Goal: Task Accomplishment & Management: Use online tool/utility

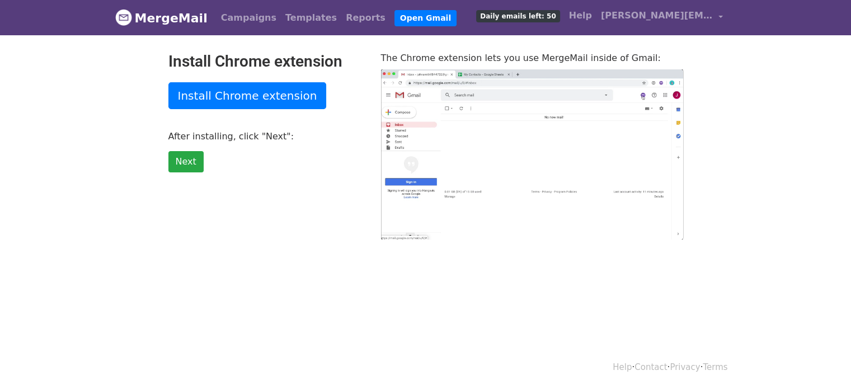
click at [241, 110] on div "Install Chrome extension Install Chrome extension After installing, click "Next…" at bounding box center [266, 145] width 213 height 187
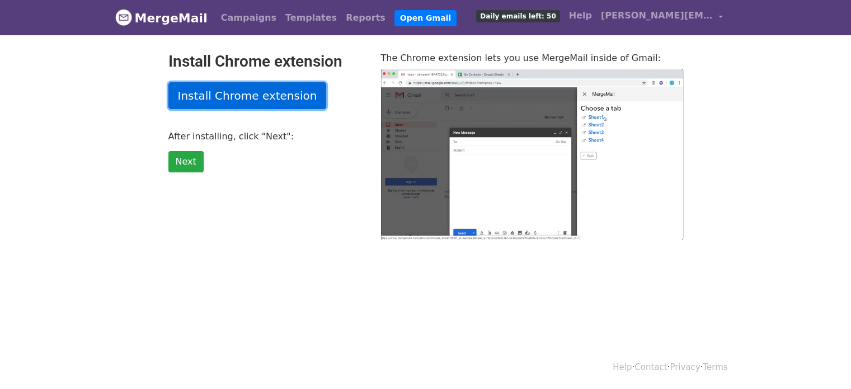
click at [243, 106] on link "Install Chrome extension" at bounding box center [247, 95] width 158 height 27
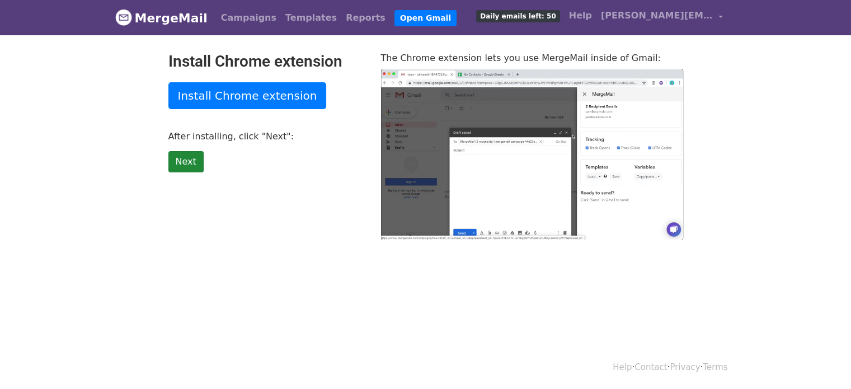
drag, startPoint x: 185, startPoint y: 173, endPoint x: 187, endPoint y: 162, distance: 10.9
click at [187, 162] on div "Install Chrome extension Install Chrome extension After installing, click "Next…" at bounding box center [266, 145] width 213 height 187
click at [187, 162] on link "Next" at bounding box center [185, 161] width 35 height 21
type input "17.66"
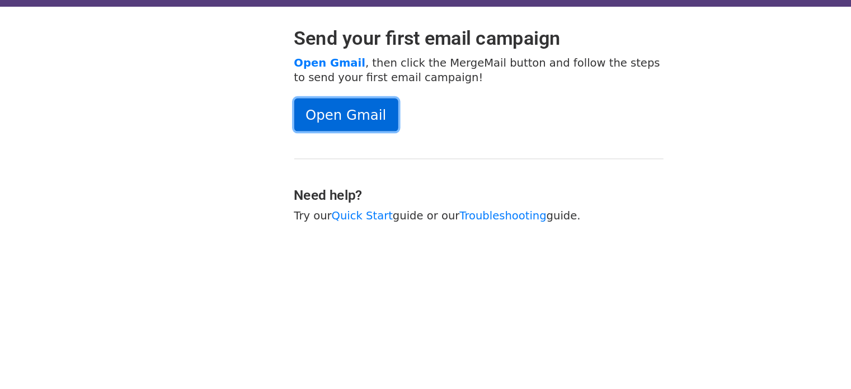
click at [306, 122] on link "Open Gmail" at bounding box center [317, 123] width 85 height 27
